Goal: Find specific page/section: Find specific page/section

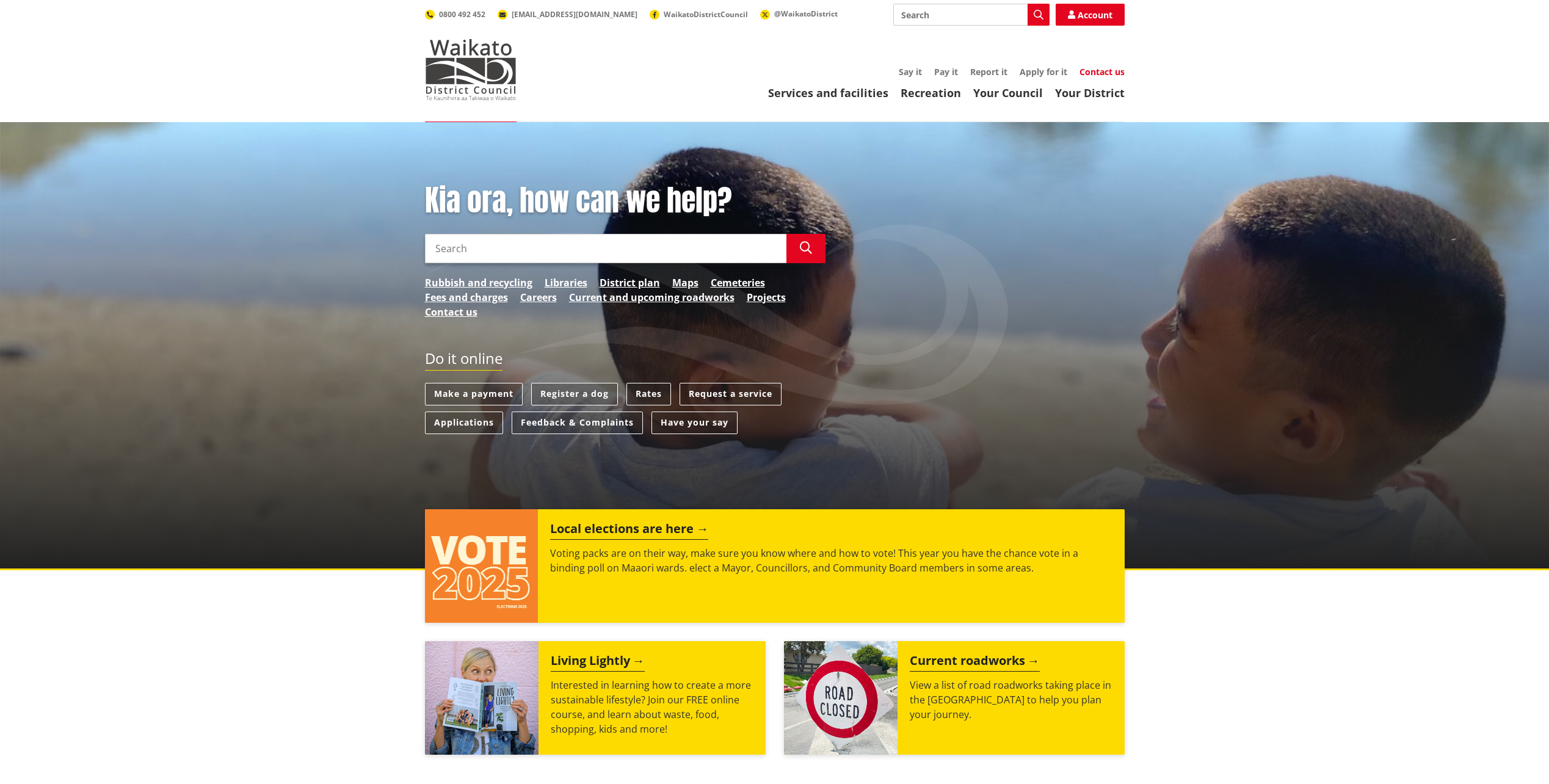
click at [1095, 71] on link "Contact us" at bounding box center [1102, 72] width 45 height 12
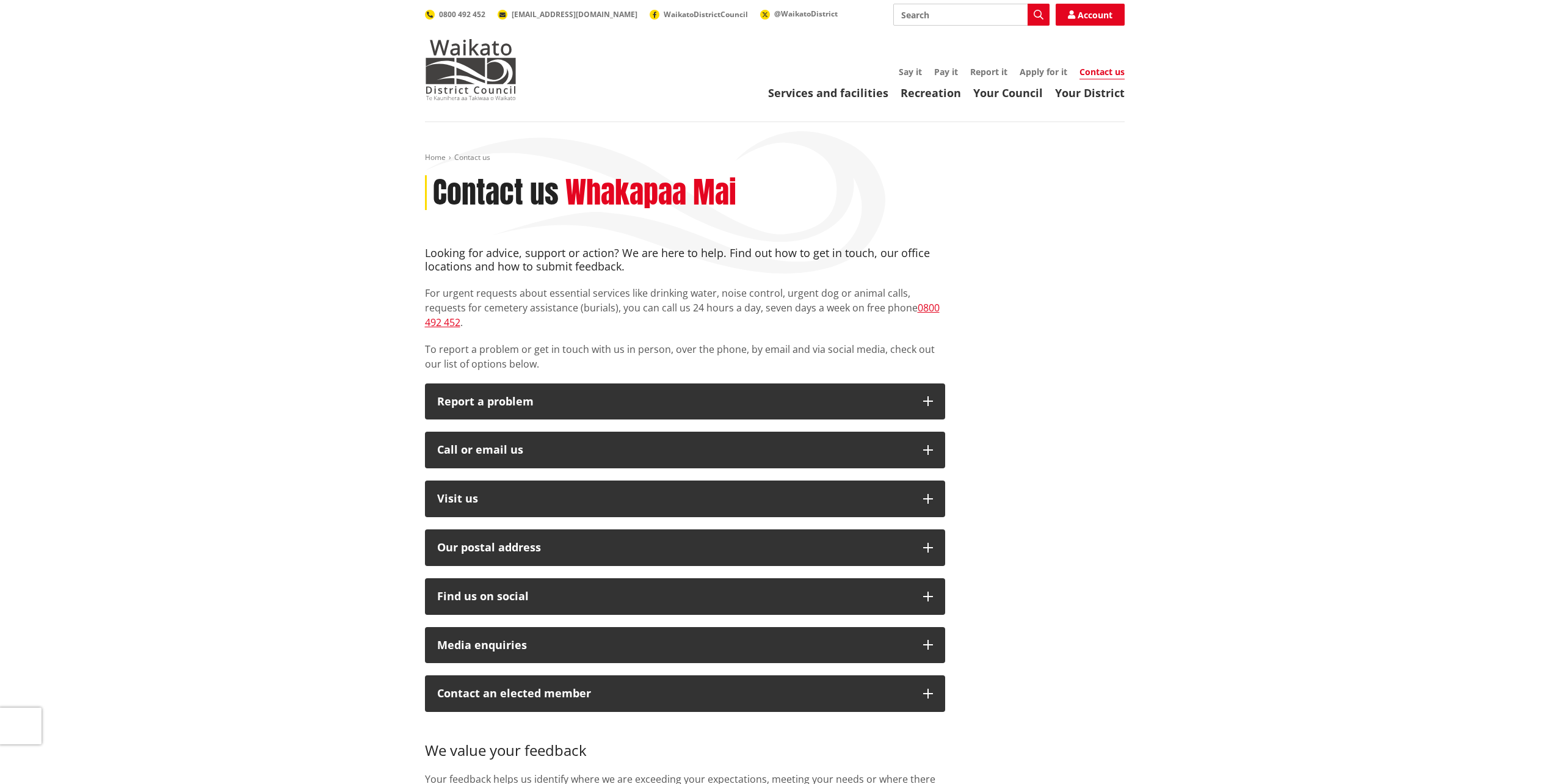
click at [917, 18] on input "Search" at bounding box center [972, 15] width 157 height 22
type input "about us"
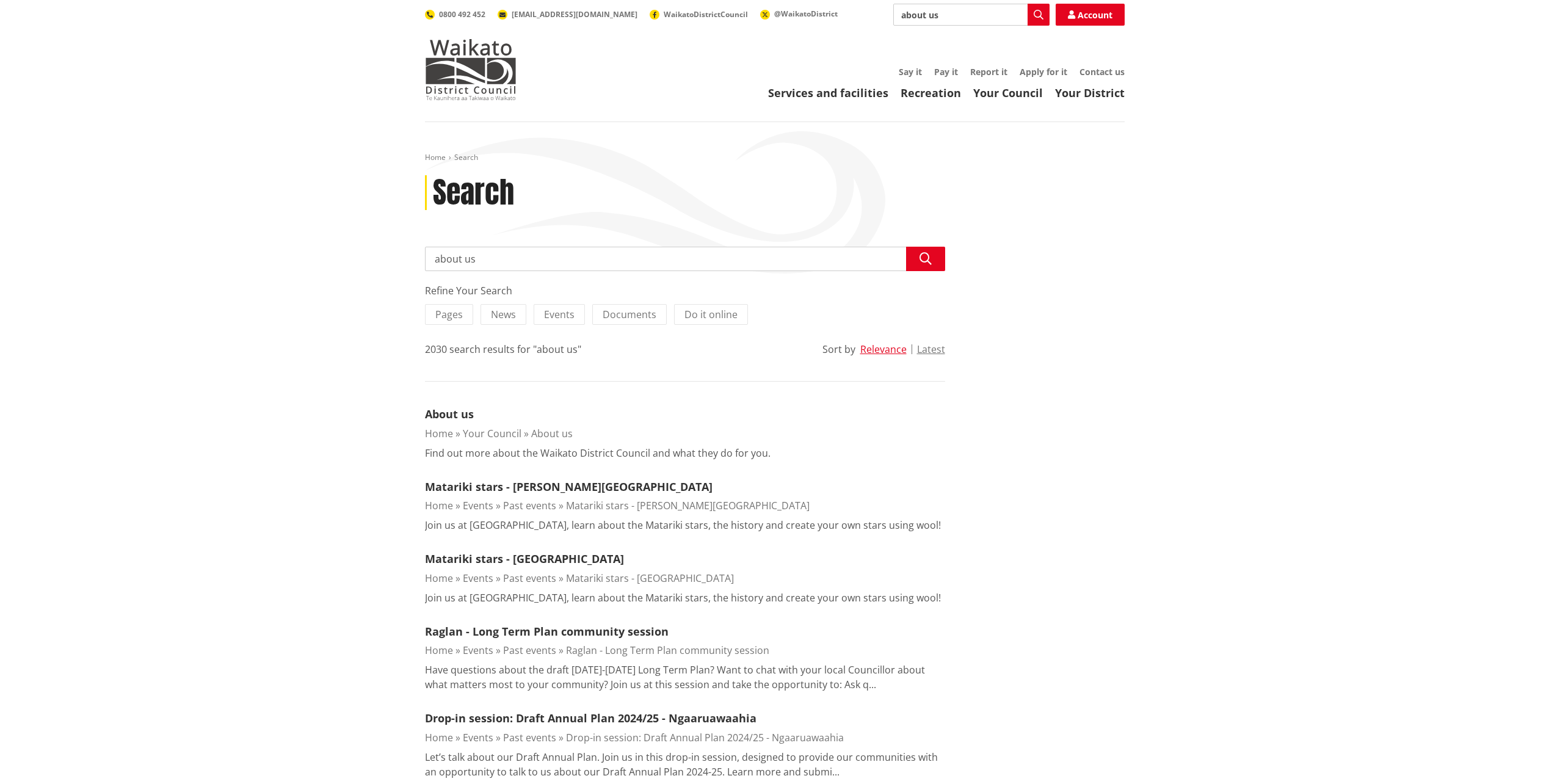
click at [472, 423] on li "About us Home Your Council About us Find out more about the Waikato District Co…" at bounding box center [685, 433] width 520 height 54
click at [468, 416] on link "About us" at bounding box center [449, 414] width 49 height 15
